Goal: Transaction & Acquisition: Book appointment/travel/reservation

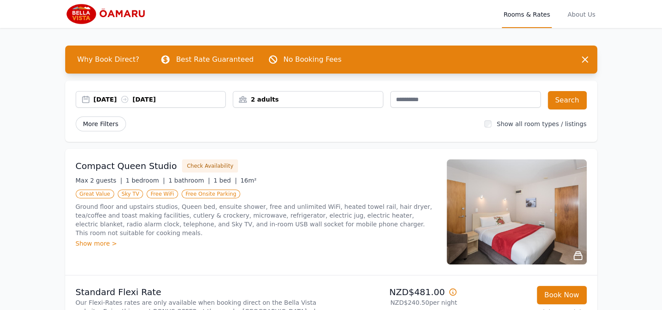
click at [99, 121] on span "More Filters" at bounding box center [101, 123] width 50 height 15
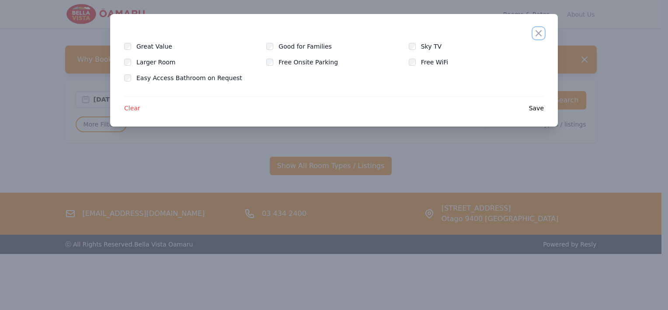
click at [542, 31] on icon "button" at bounding box center [539, 33] width 10 height 10
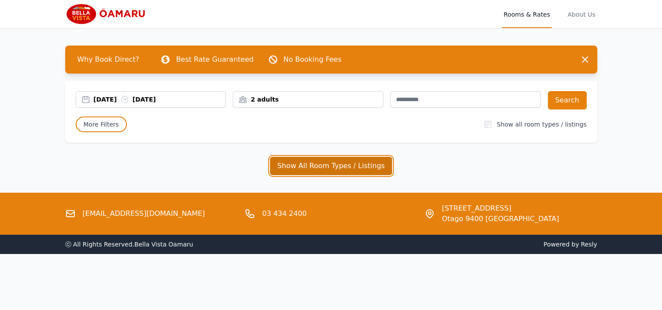
click at [332, 166] on button "Show All Room Types / Listings" at bounding box center [331, 166] width 122 height 18
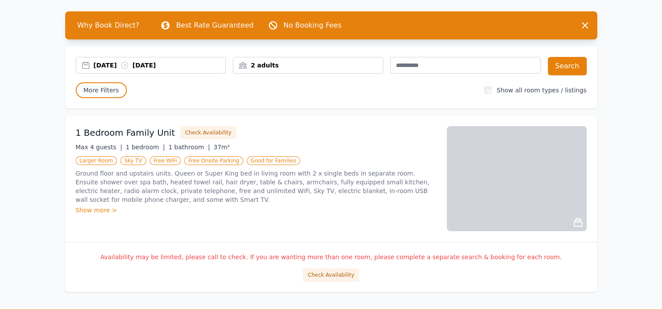
scroll to position [33, 0]
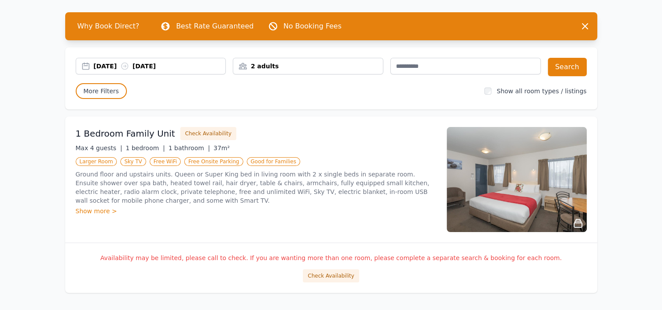
click at [105, 210] on div "Show more >" at bounding box center [256, 210] width 360 height 9
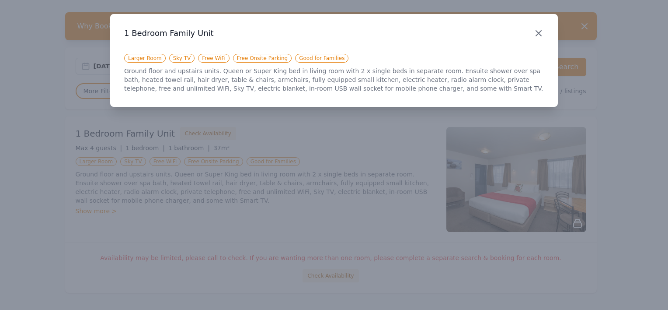
click at [536, 31] on icon "button" at bounding box center [538, 33] width 5 height 5
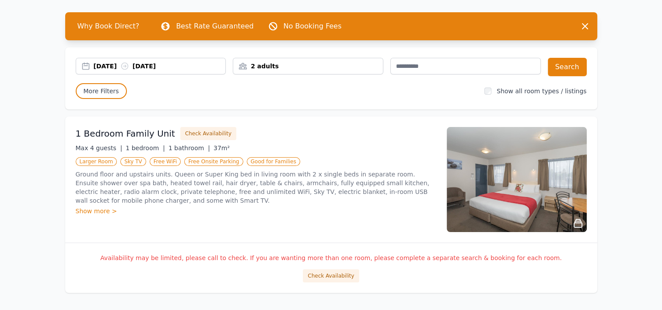
click at [530, 164] on img at bounding box center [517, 179] width 140 height 105
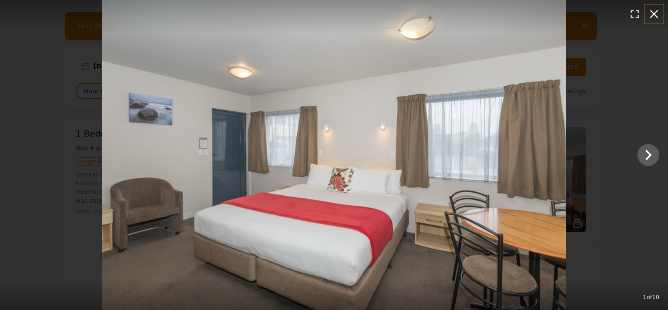
click at [658, 11] on icon "button" at bounding box center [654, 14] width 14 height 14
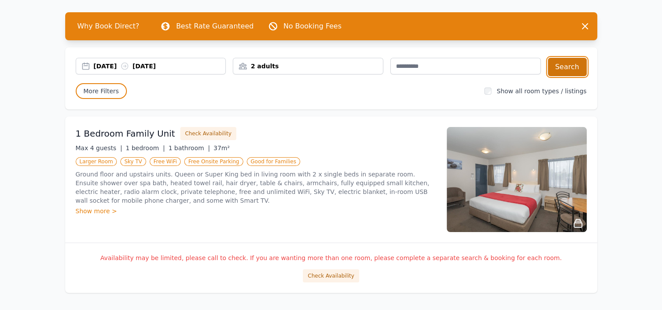
click at [570, 61] on button "Search" at bounding box center [567, 67] width 39 height 18
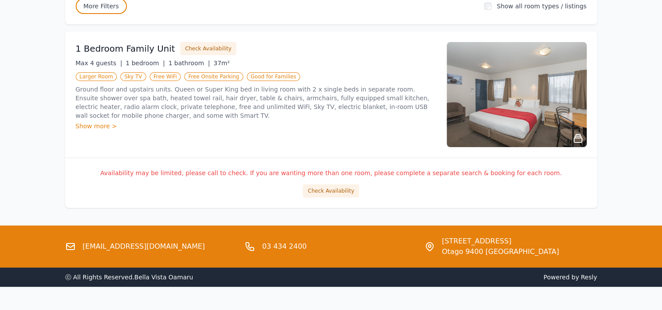
scroll to position [119, 0]
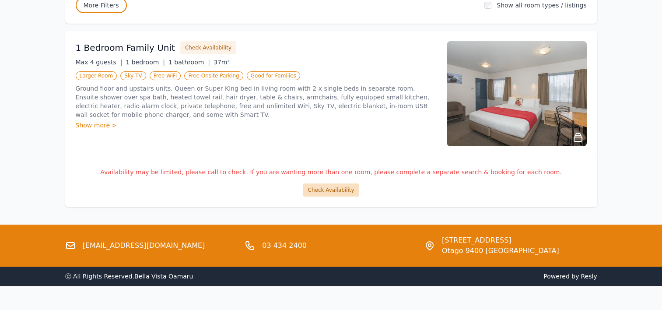
click at [341, 186] on button "Check Availability" at bounding box center [331, 189] width 56 height 13
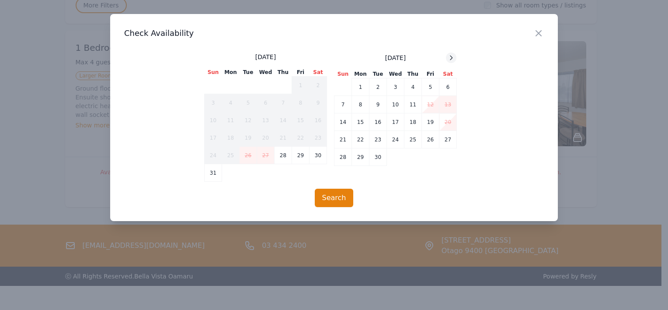
click at [450, 56] on icon at bounding box center [451, 57] width 7 height 7
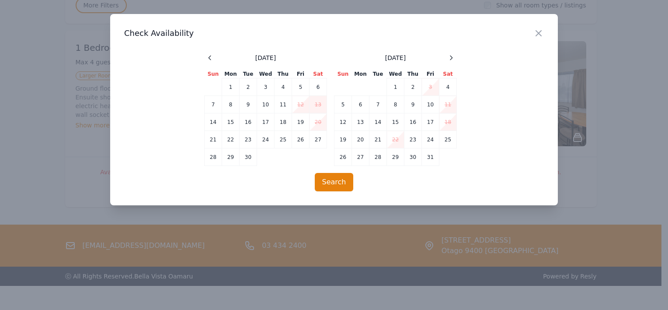
click at [427, 86] on td "3" at bounding box center [430, 86] width 17 height 17
click at [342, 105] on td "5" at bounding box center [343, 104] width 17 height 17
click at [536, 31] on icon "button" at bounding box center [539, 33] width 10 height 10
